Goal: Task Accomplishment & Management: Use online tool/utility

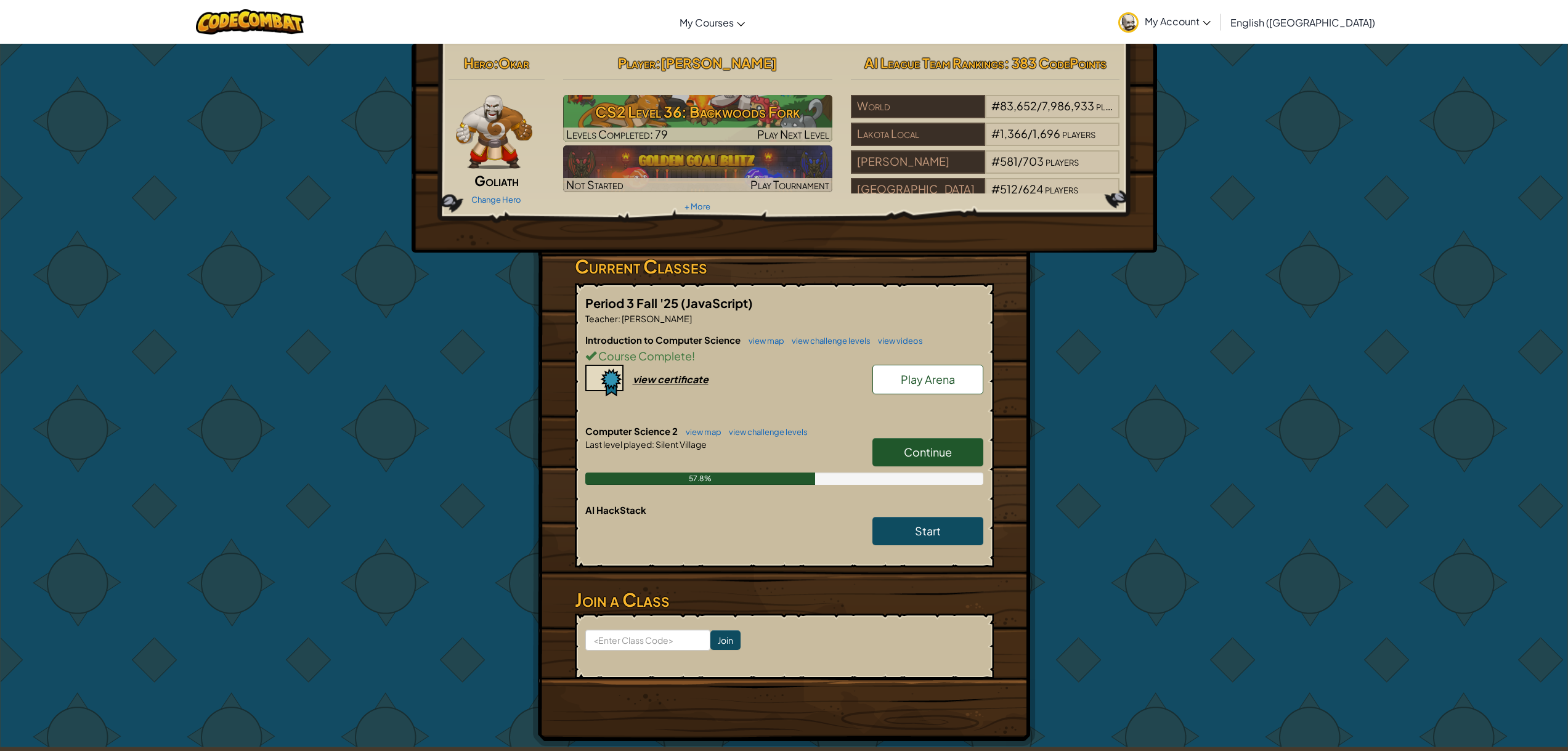
click at [903, 454] on link "Continue" at bounding box center [927, 452] width 111 height 29
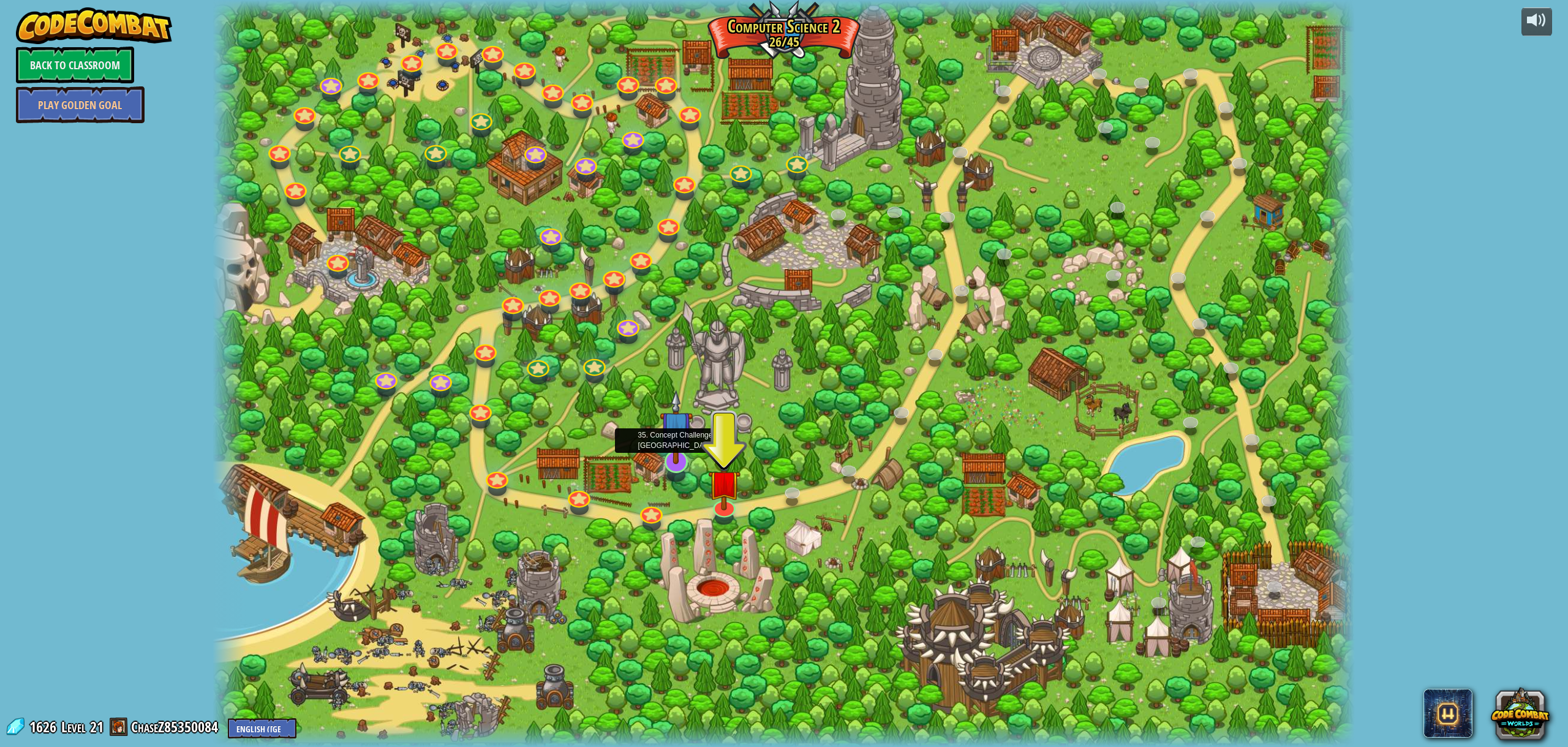
click at [688, 455] on img at bounding box center [675, 427] width 32 height 75
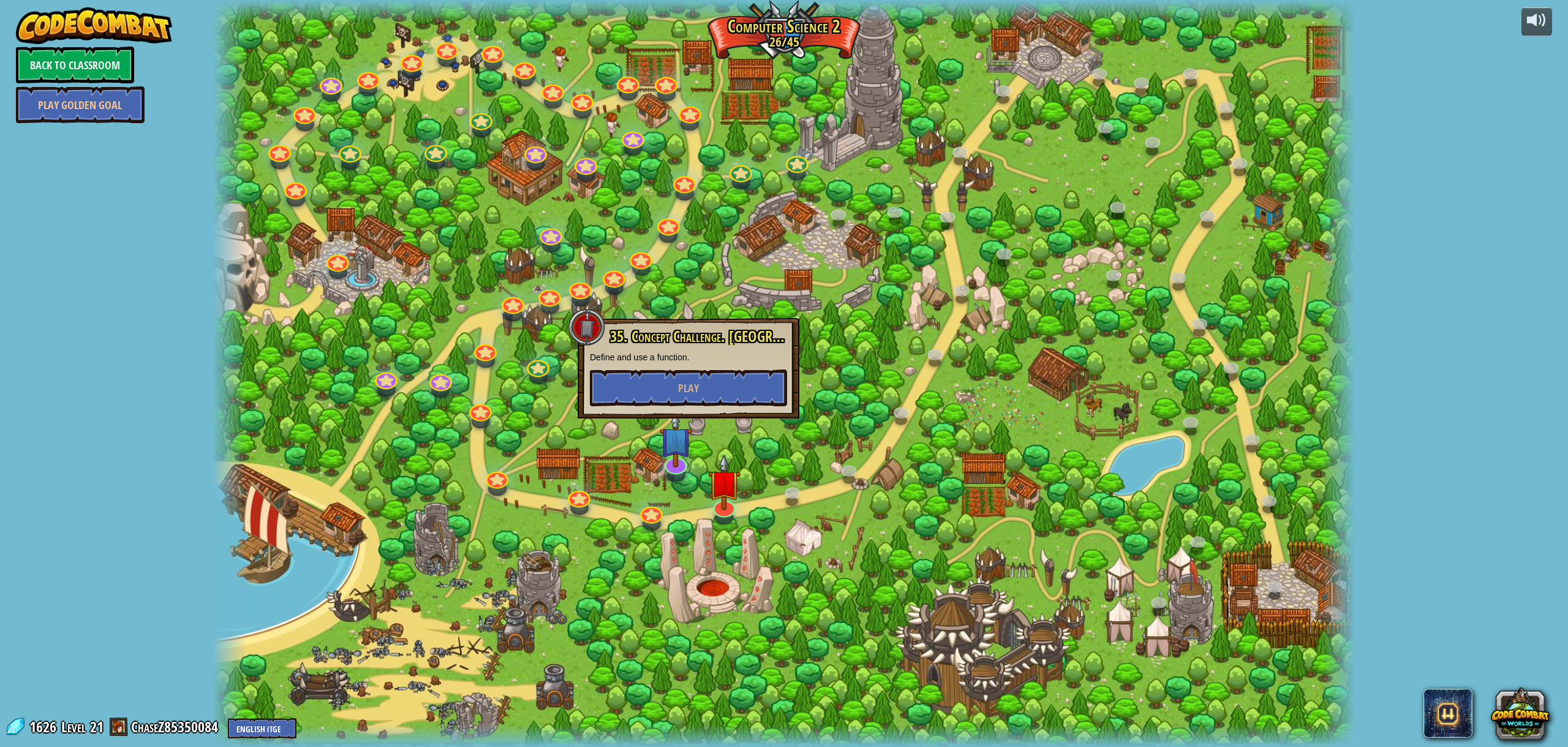
click at [686, 361] on p "Define and use a function." at bounding box center [688, 357] width 197 height 13
click at [693, 377] on button "Play" at bounding box center [688, 388] width 197 height 37
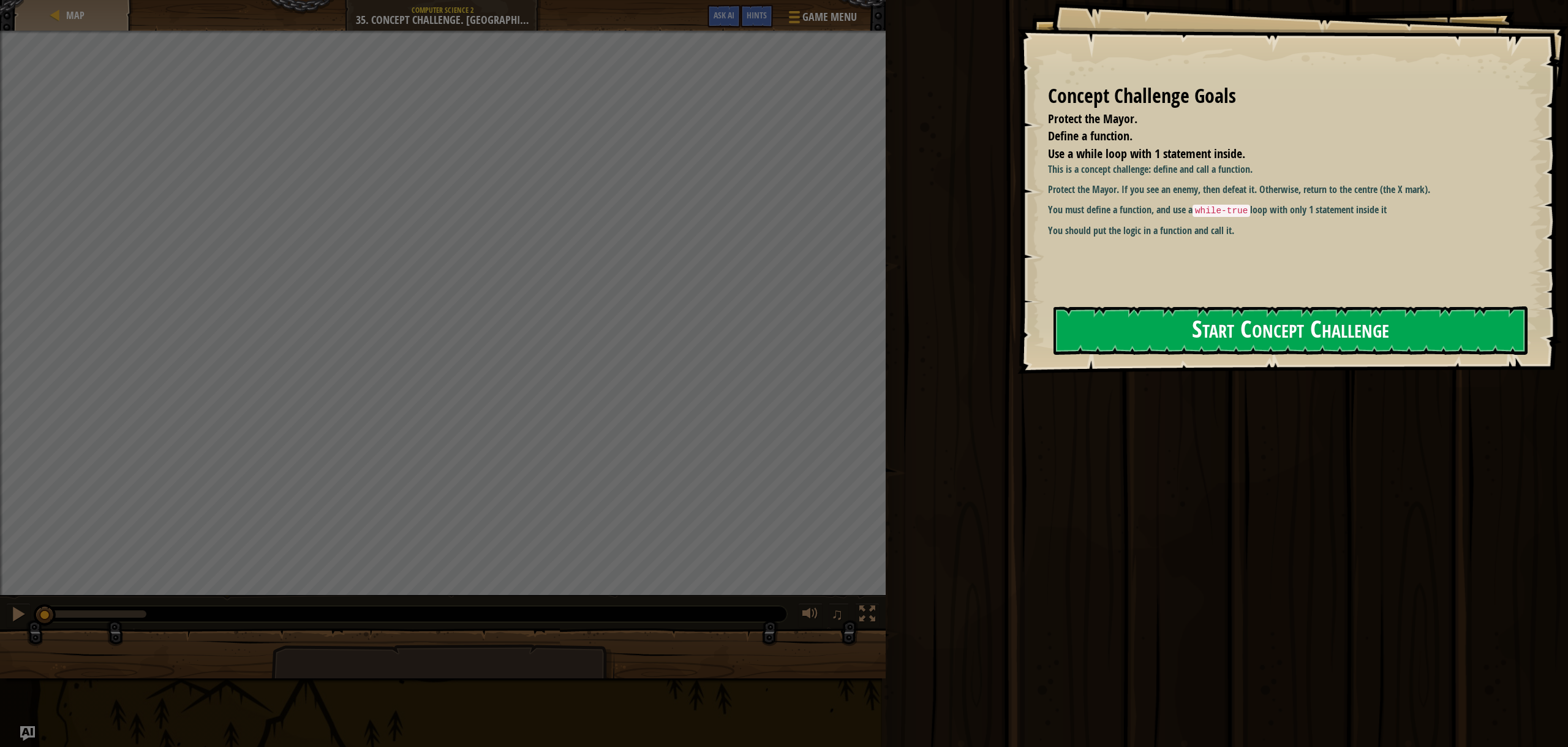
click at [1169, 322] on button "Start Concept Challenge" at bounding box center [1290, 330] width 474 height 48
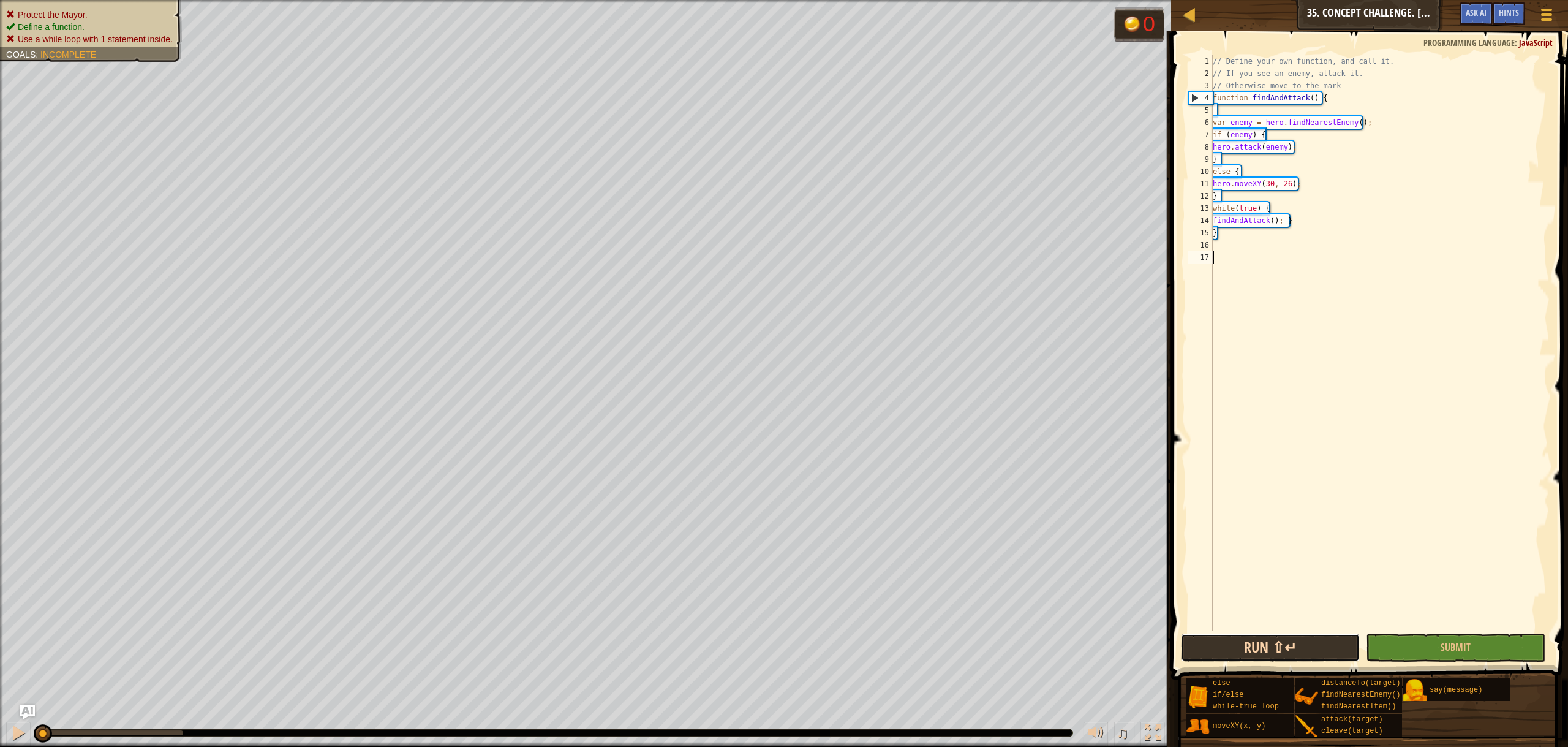
click at [1313, 509] on div "1 2 3 4 5 6 7 8 9 10 11 12 13 14 15 16 17 // Define your own function, and call…" at bounding box center [1368, 379] width 401 height 685
click at [1479, 21] on button "Ask AI" at bounding box center [1476, 14] width 33 height 22
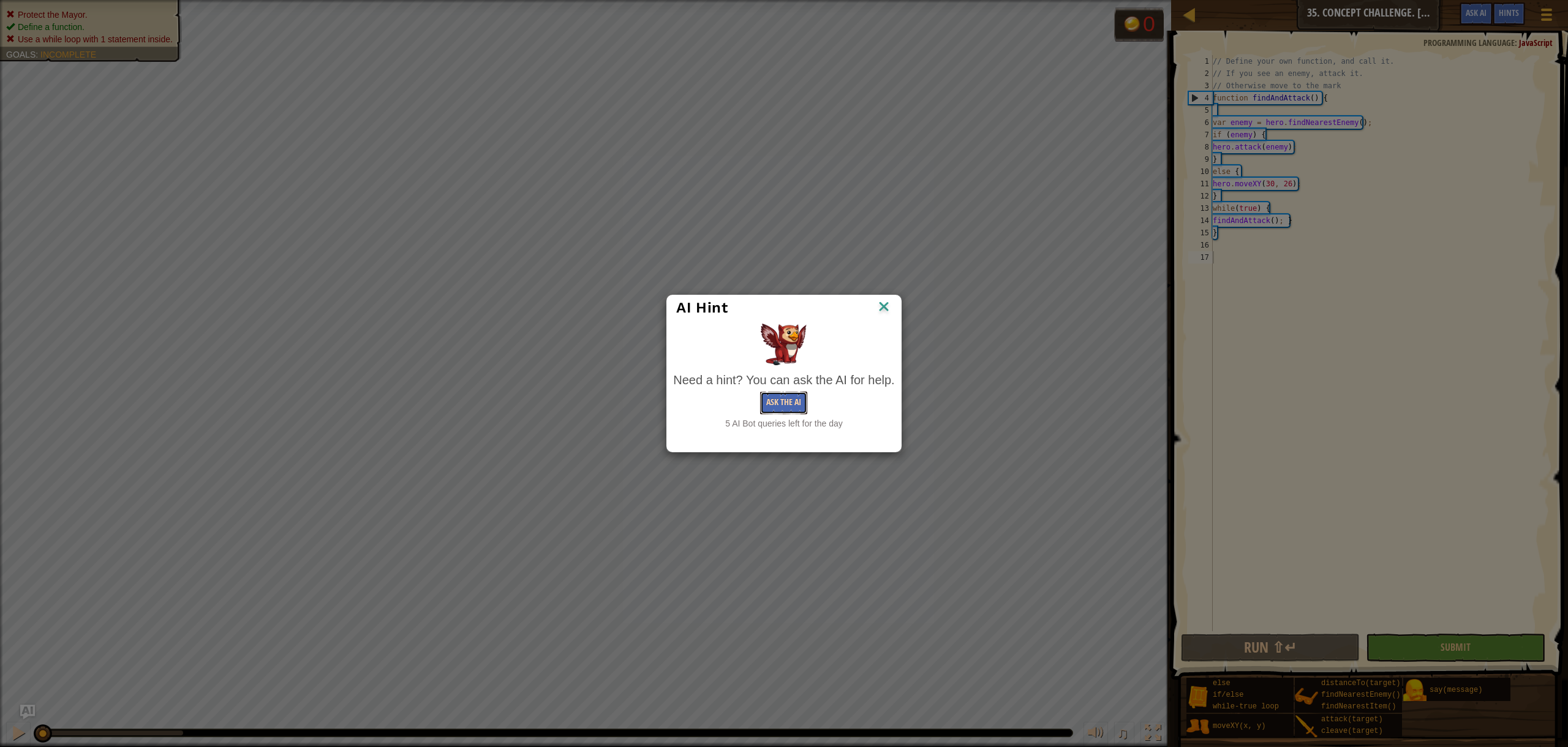
click at [807, 400] on button "Ask the AI" at bounding box center [783, 403] width 47 height 22
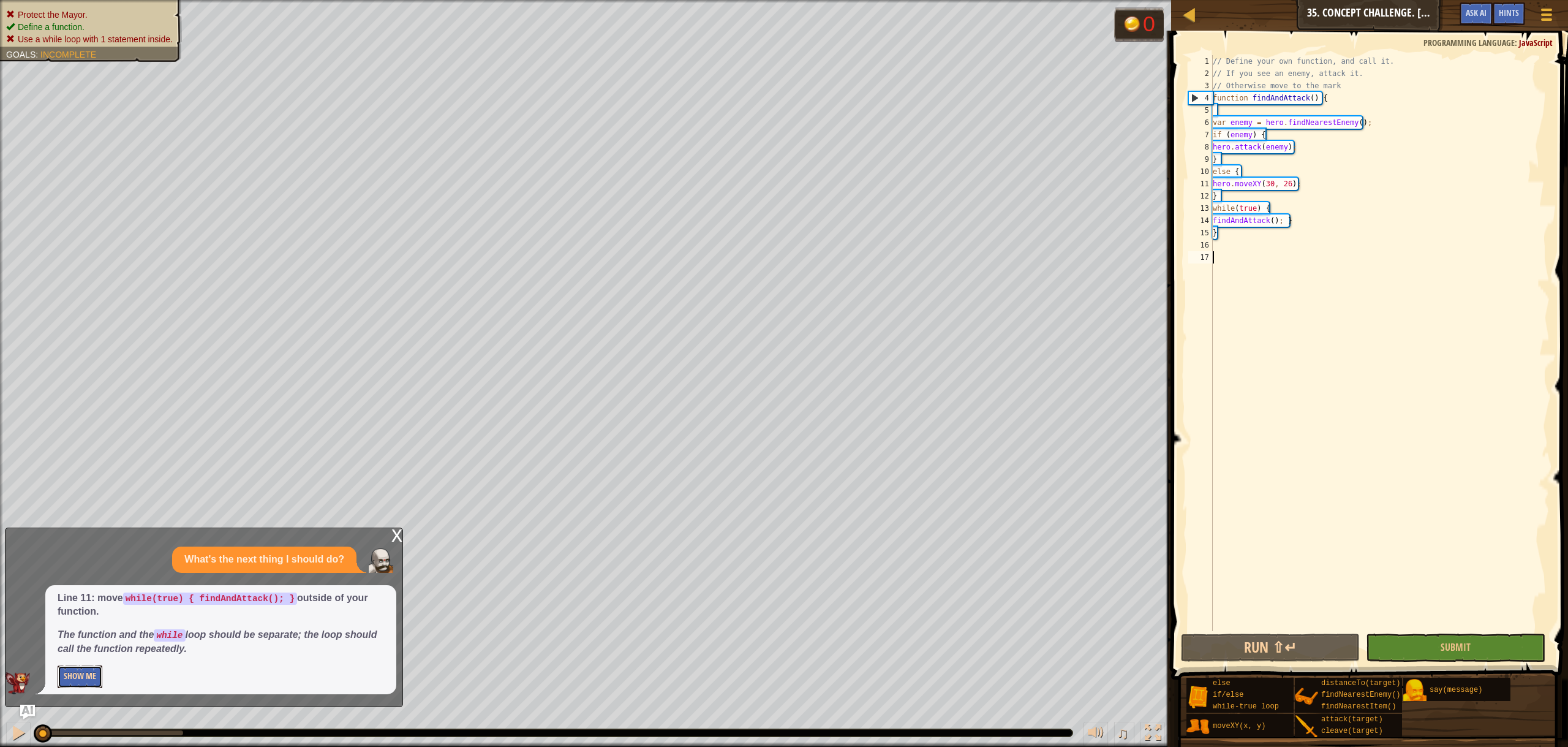
click at [95, 675] on button "Show Me" at bounding box center [80, 677] width 45 height 22
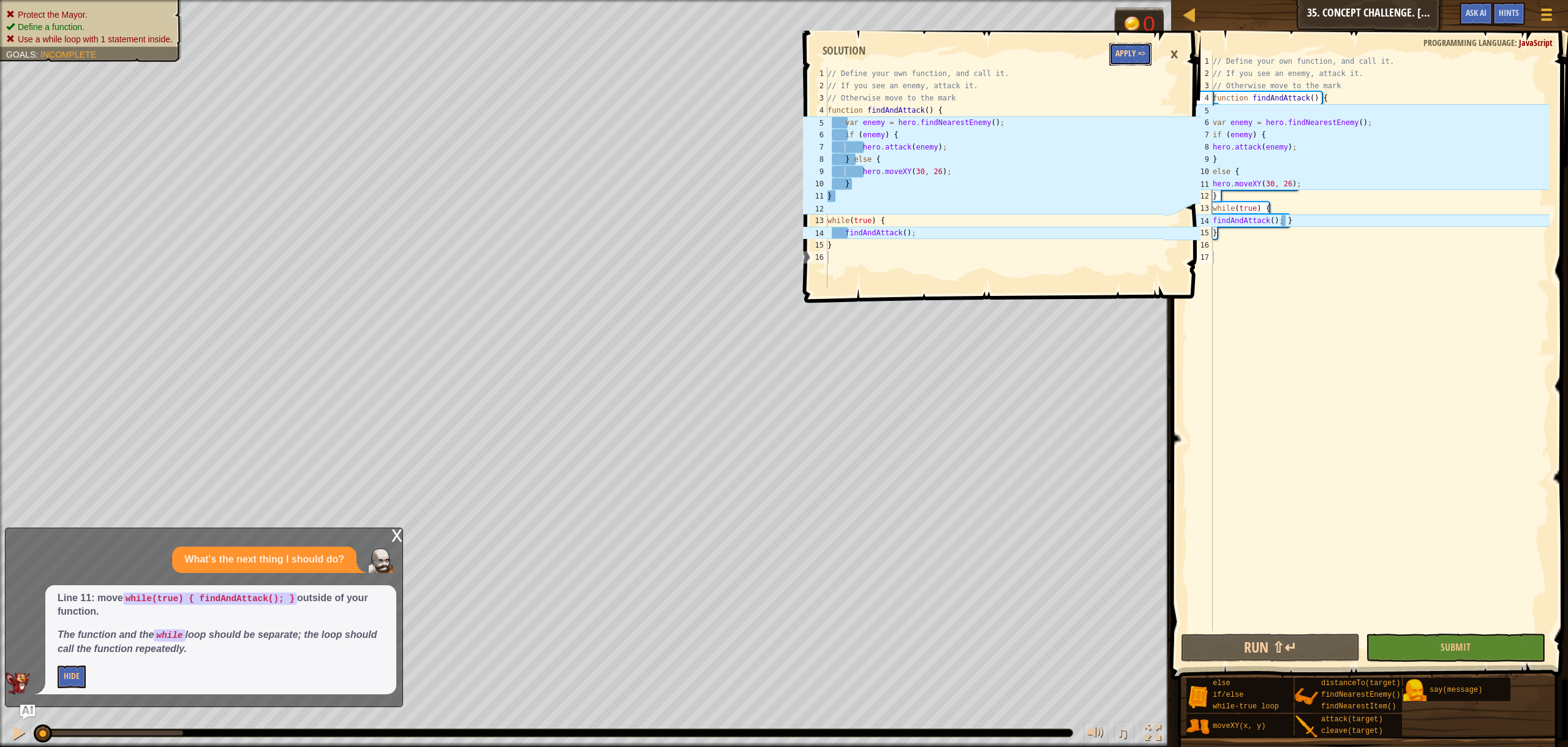
click at [1137, 52] on button "Apply =>" at bounding box center [1130, 54] width 42 height 22
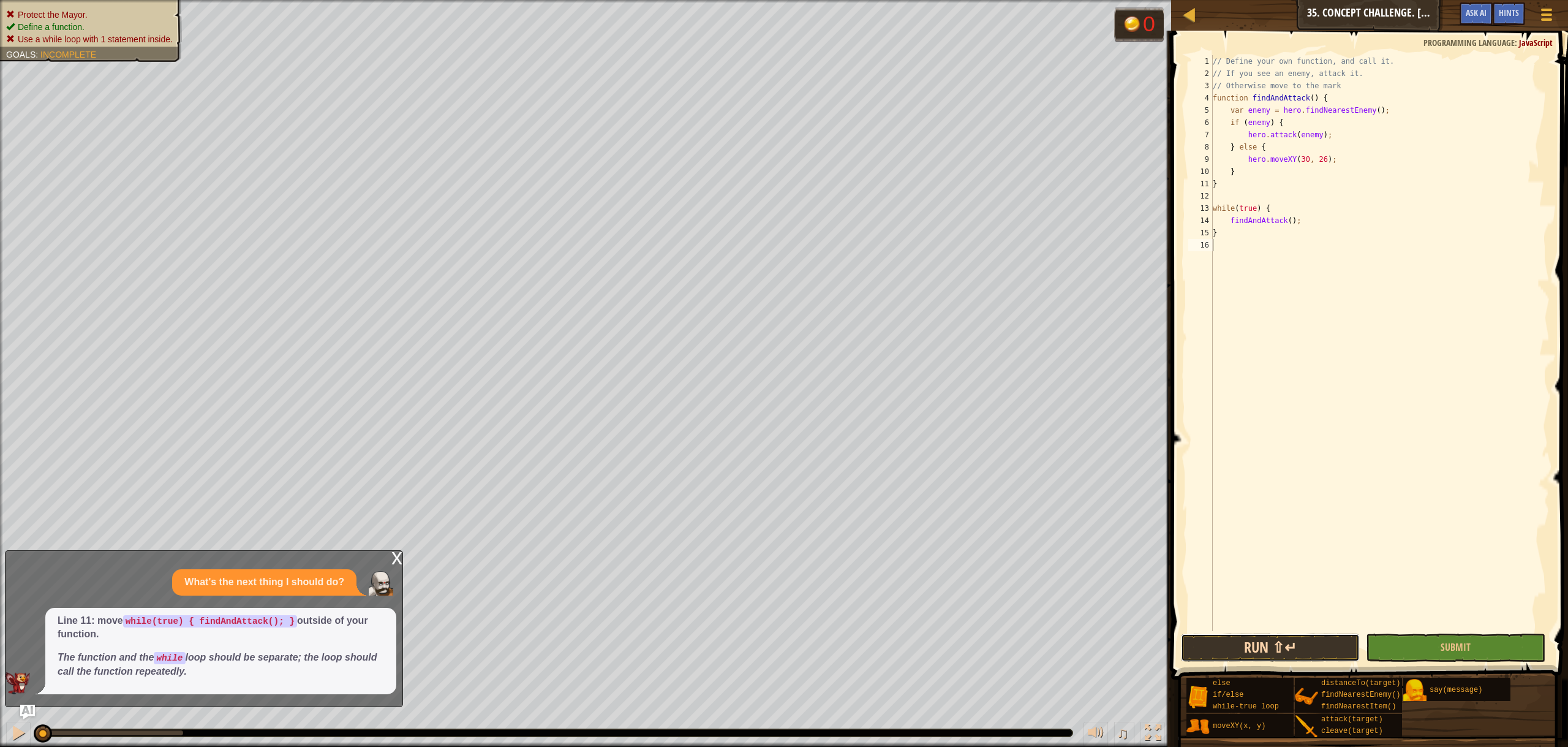
click at [1267, 642] on button "Run ⇧↵" at bounding box center [1270, 647] width 179 height 28
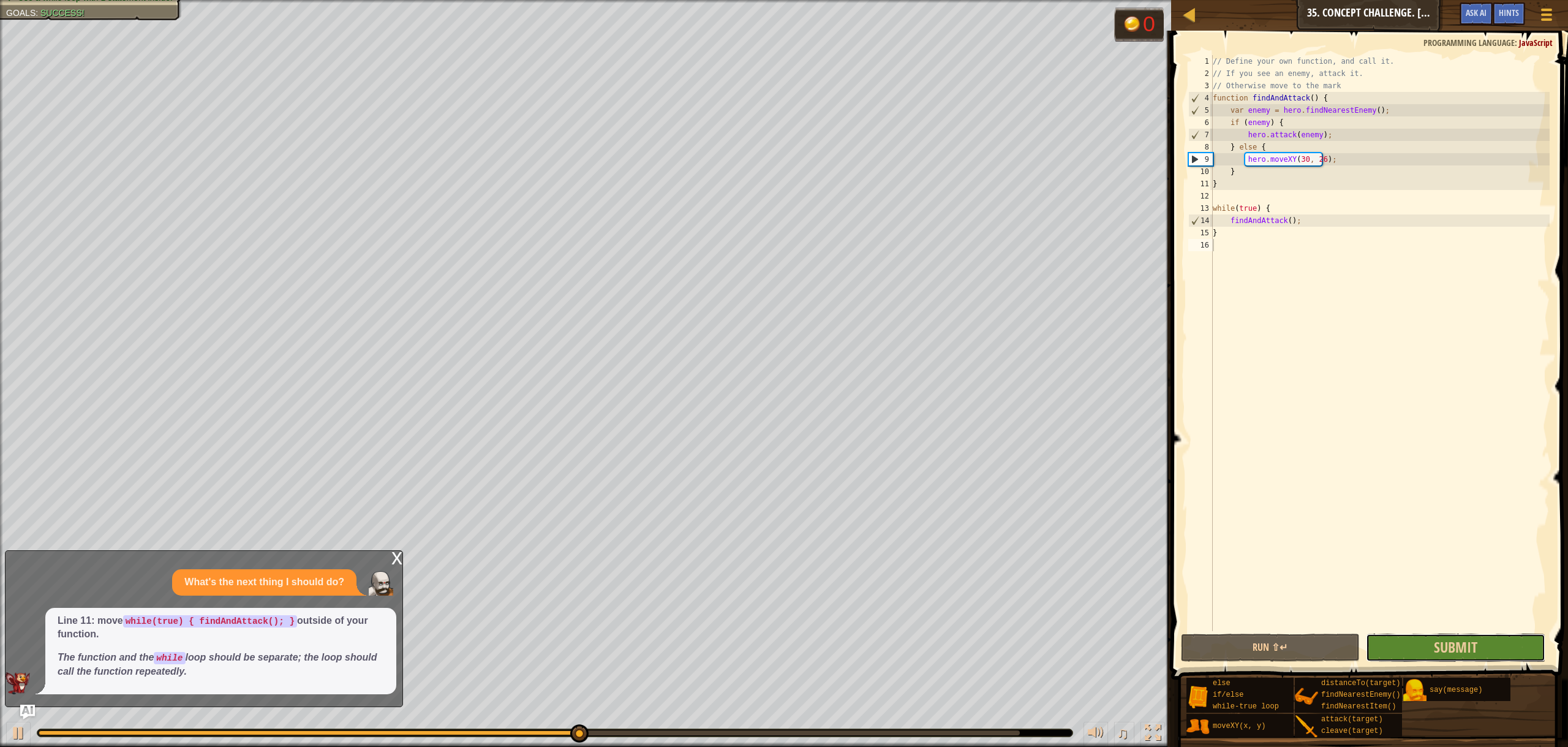
click at [1477, 642] on button "Submit" at bounding box center [1455, 647] width 179 height 28
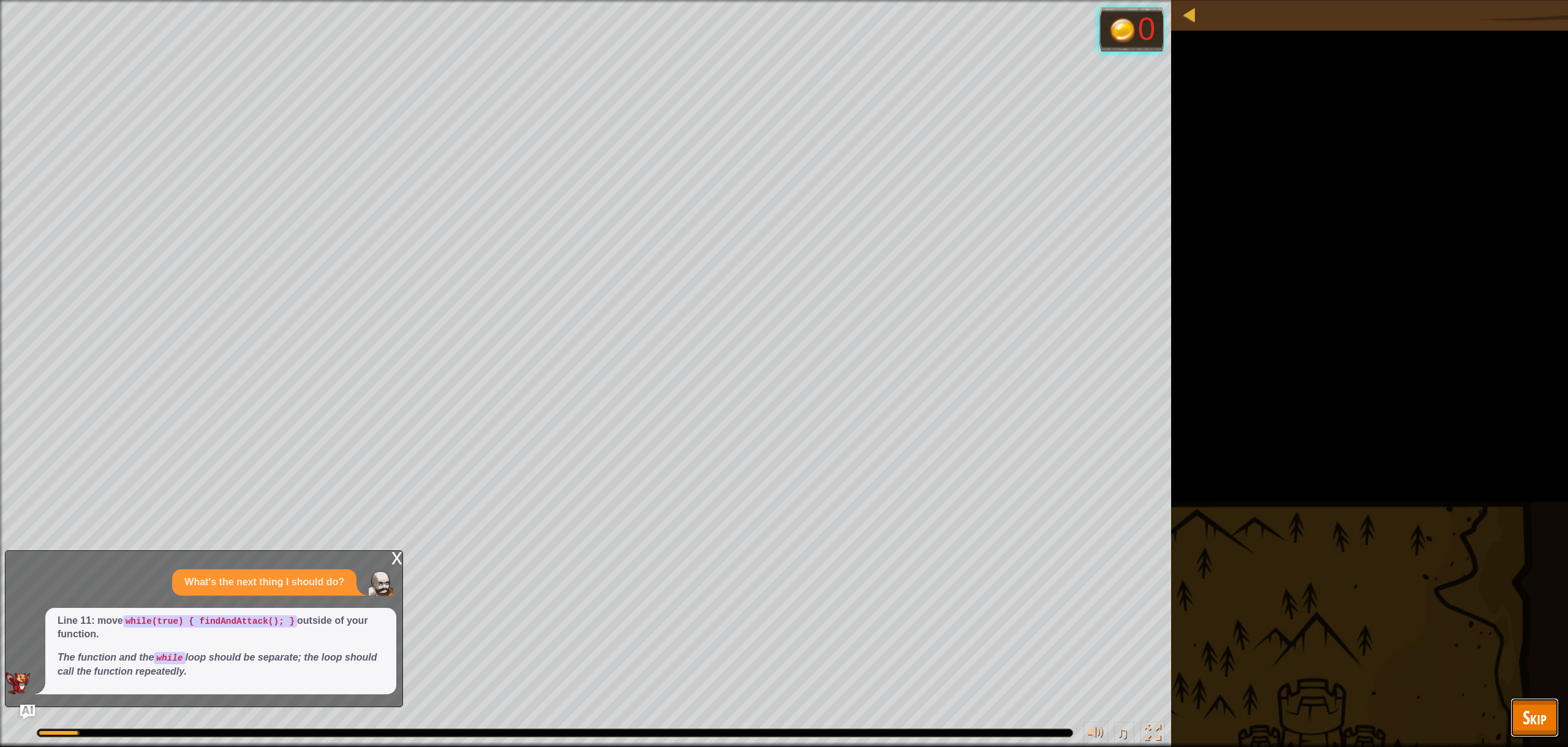
click at [1539, 720] on span "Skip" at bounding box center [1534, 717] width 24 height 25
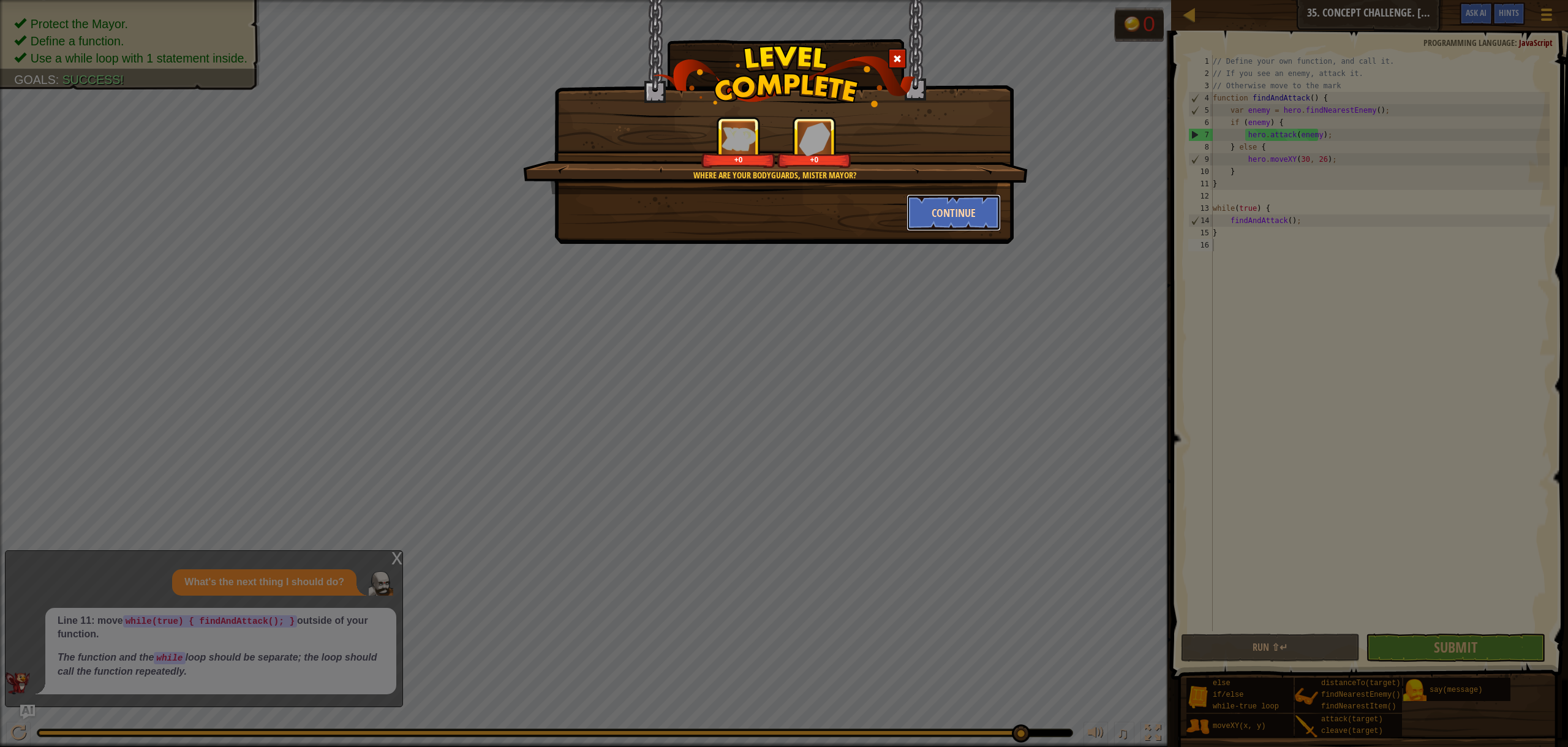
click at [944, 203] on button "Continue" at bounding box center [954, 213] width 95 height 37
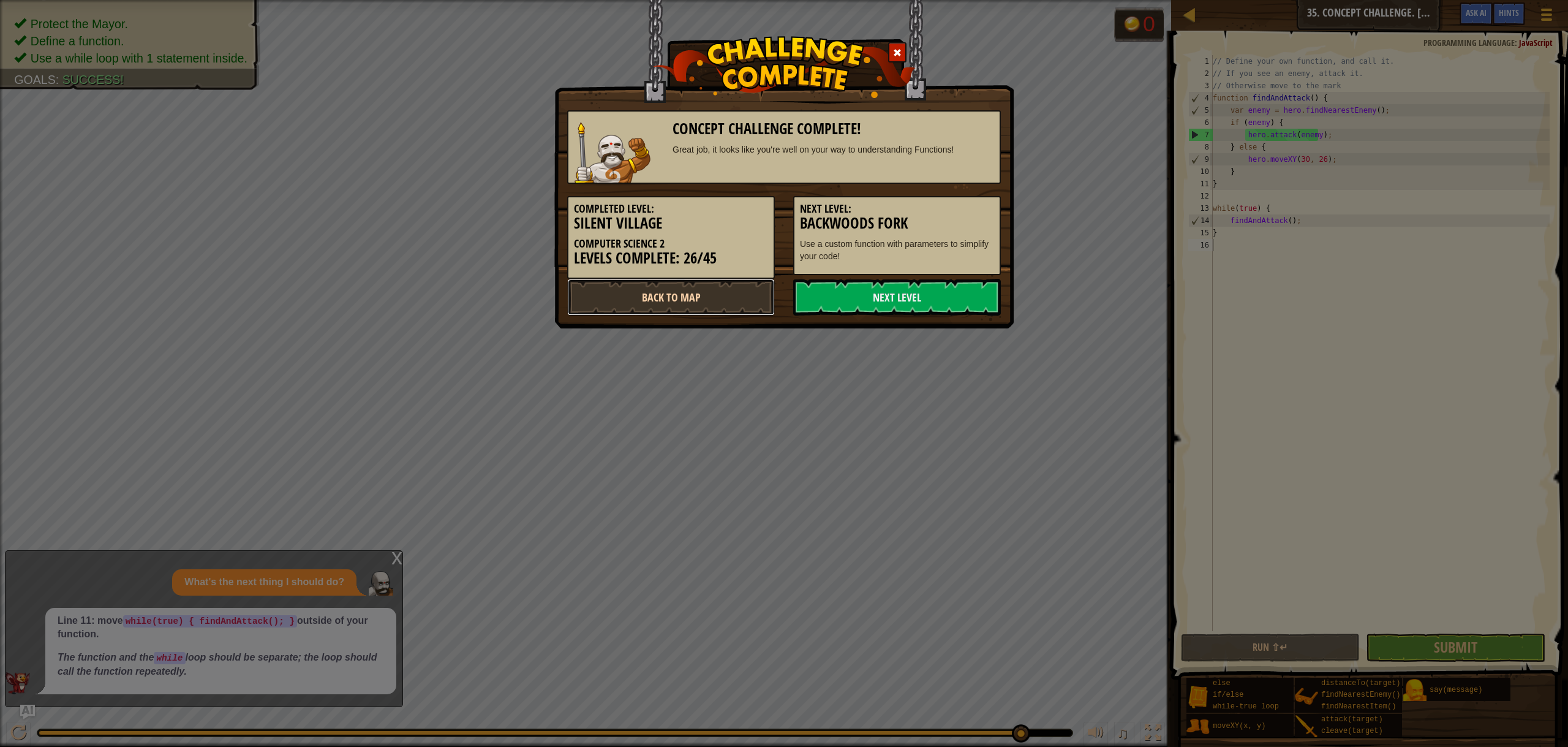
click at [720, 284] on link "Back to Map" at bounding box center [671, 297] width 208 height 37
